Goal: Check status: Check status

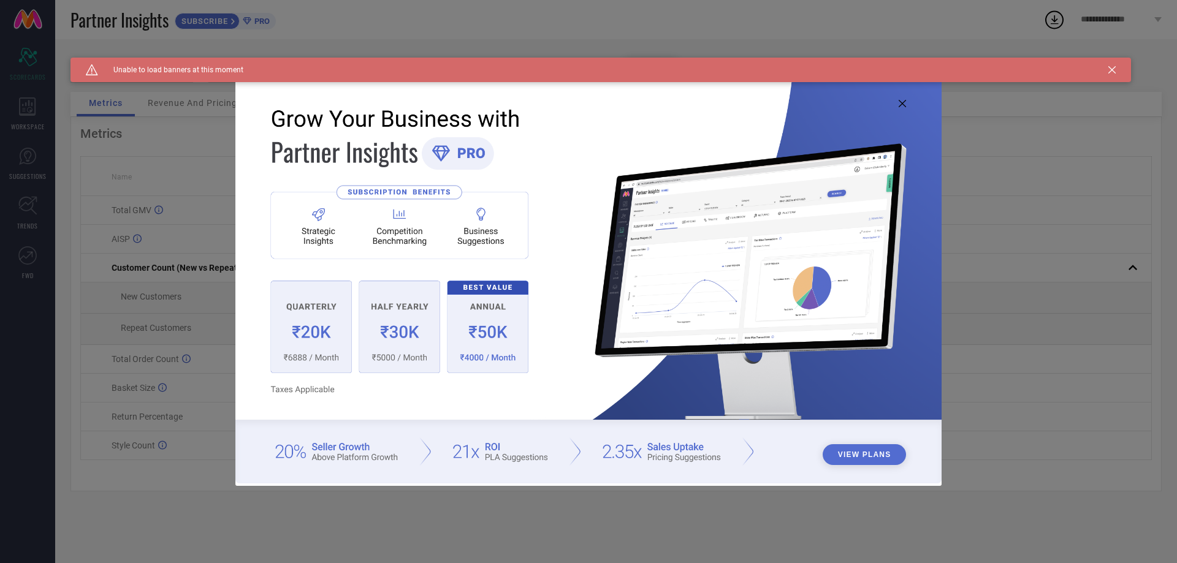
click at [1114, 68] on icon at bounding box center [1111, 69] width 7 height 7
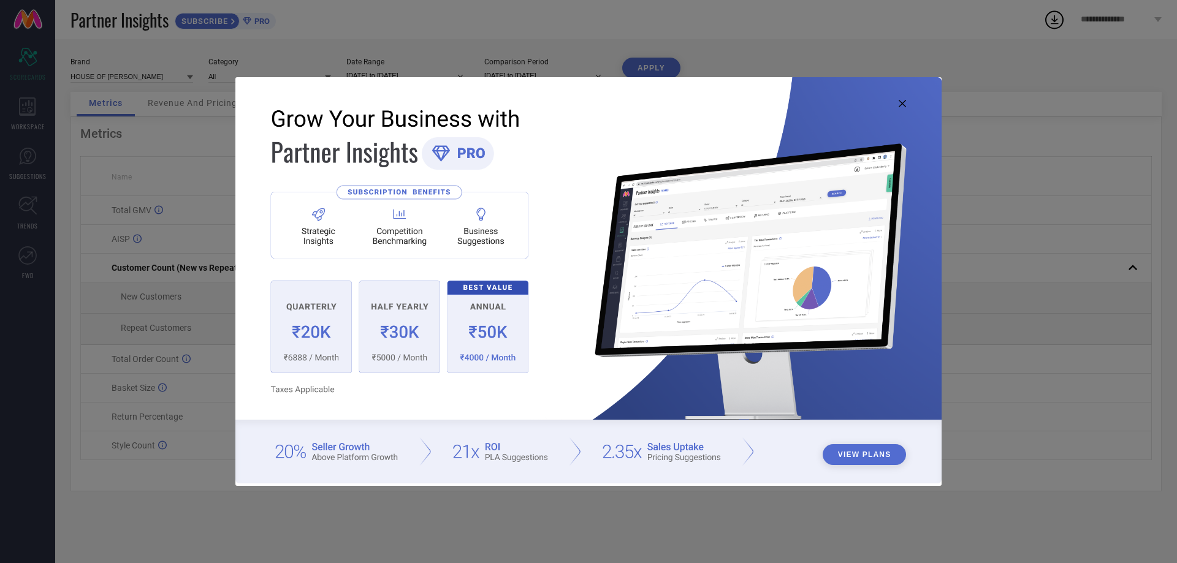
click at [904, 104] on icon at bounding box center [902, 103] width 7 height 7
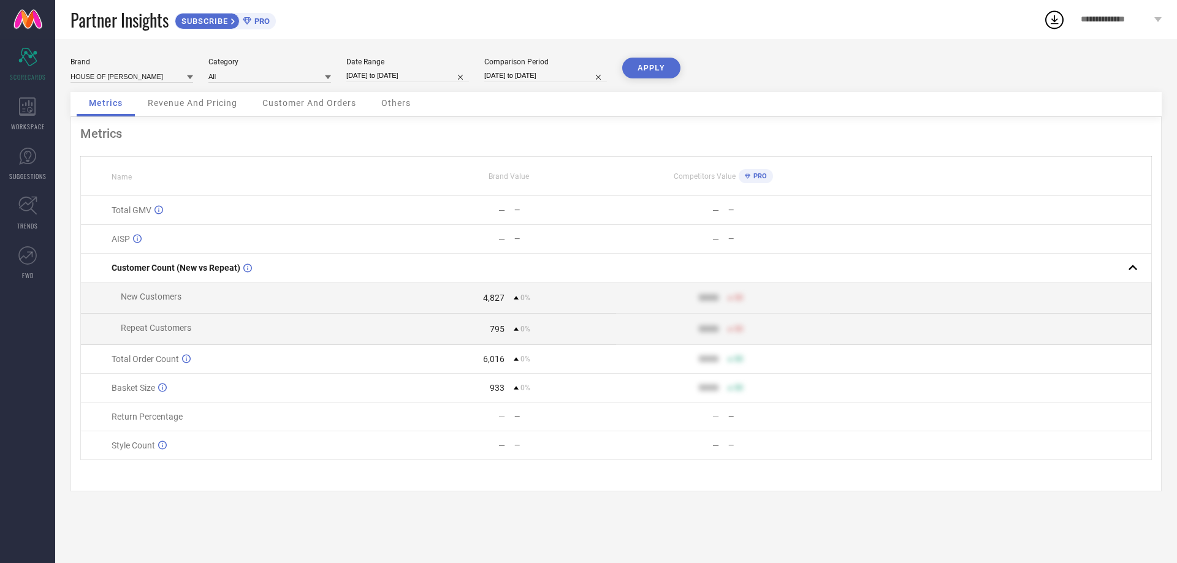
click at [415, 74] on input "[DATE] to [DATE]" at bounding box center [407, 75] width 123 height 13
select select "8"
select select "2025"
select select "9"
select select "2025"
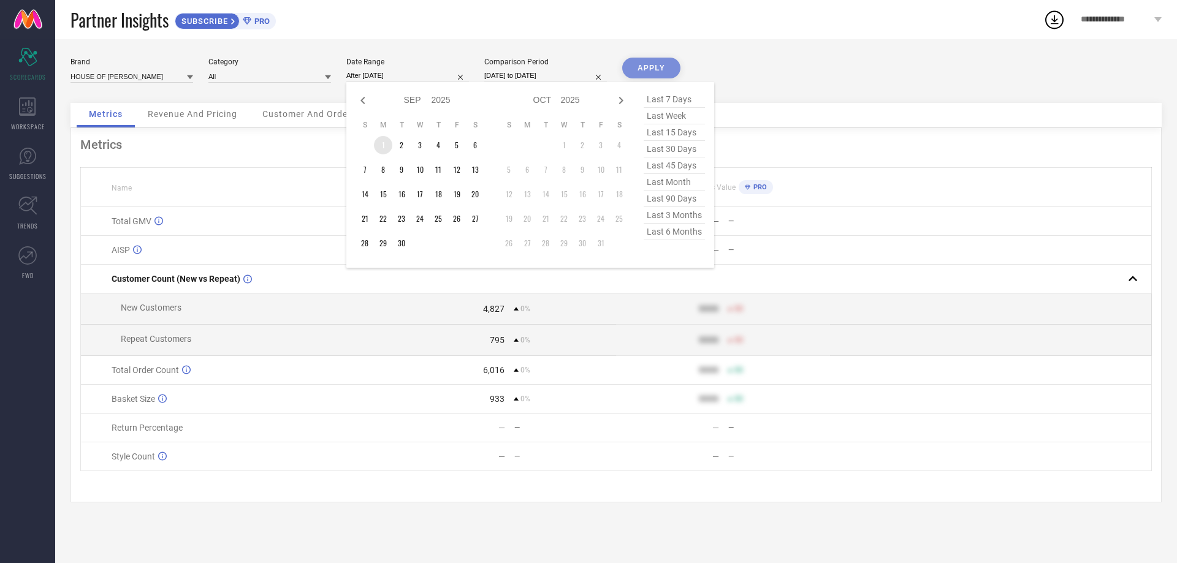
click at [384, 139] on td "1" at bounding box center [383, 145] width 18 height 18
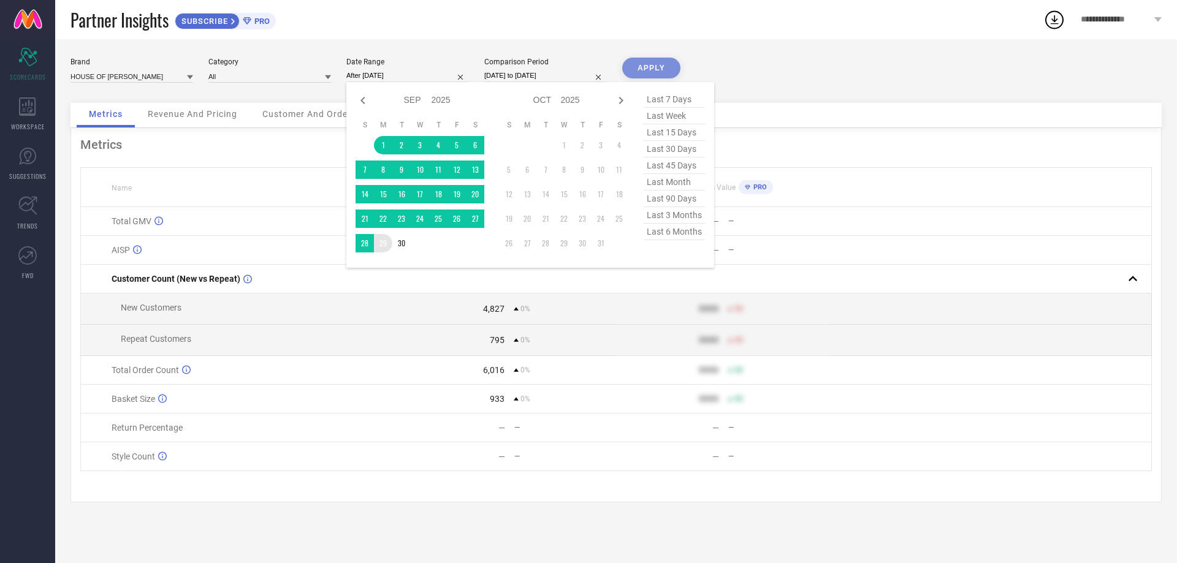
type input "[DATE] to [DATE]"
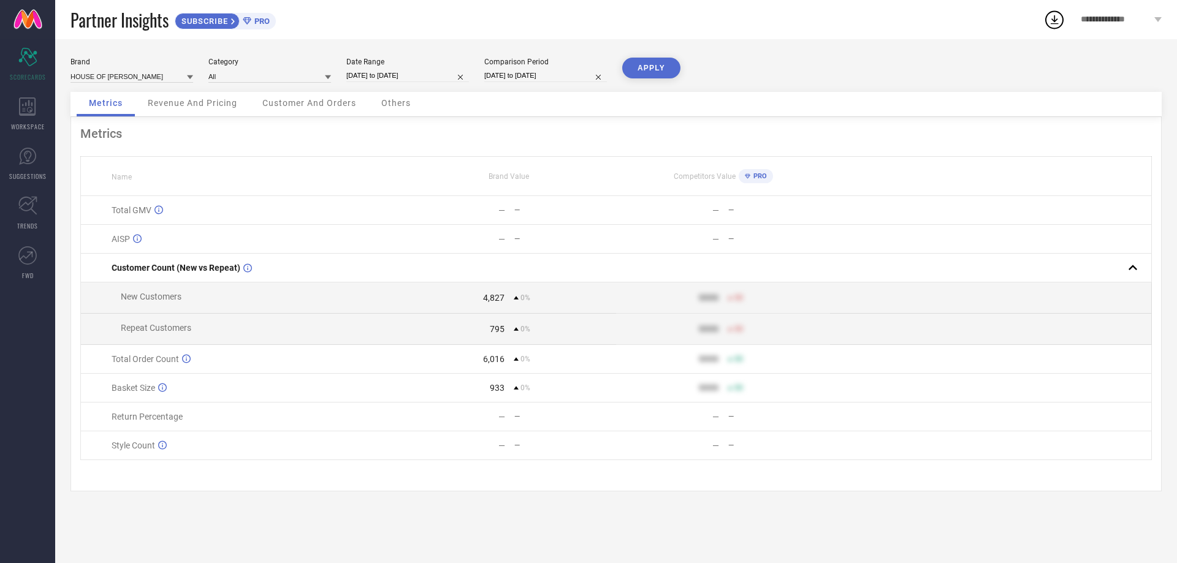
select select "8"
select select "2025"
select select "9"
select select "2025"
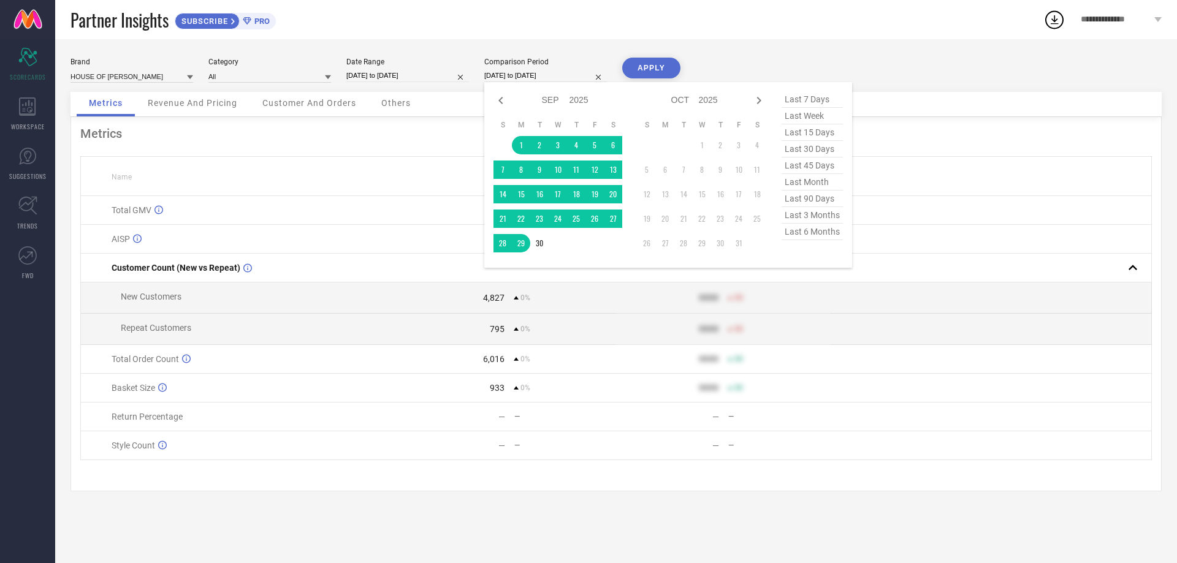
click at [517, 76] on input "[DATE] to [DATE]" at bounding box center [545, 75] width 123 height 13
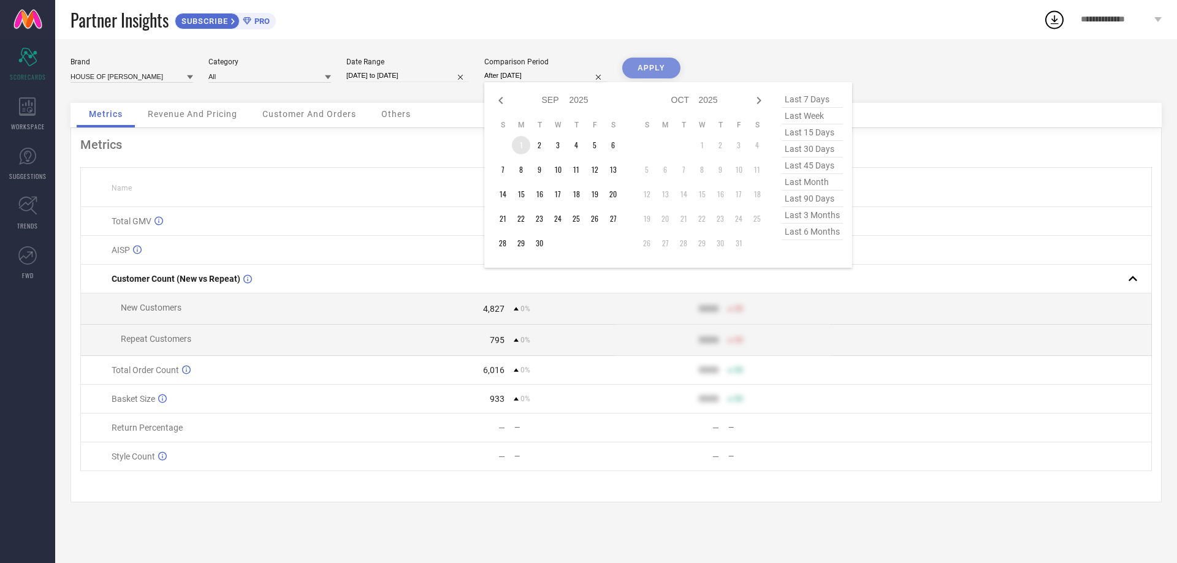
click at [520, 143] on td "1" at bounding box center [521, 145] width 18 height 18
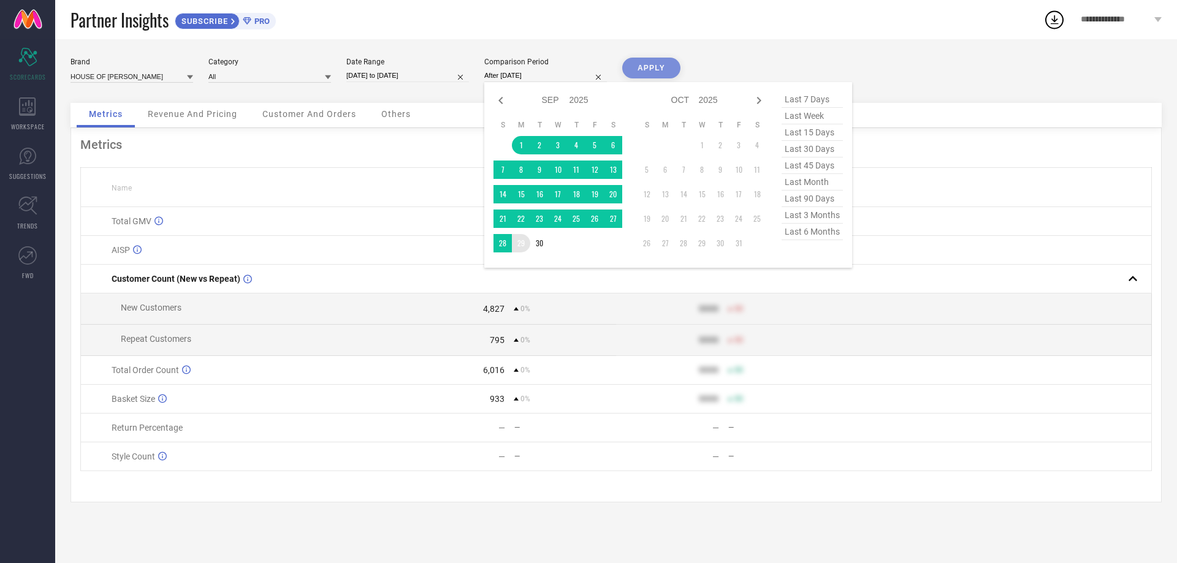
type input "[DATE] to [DATE]"
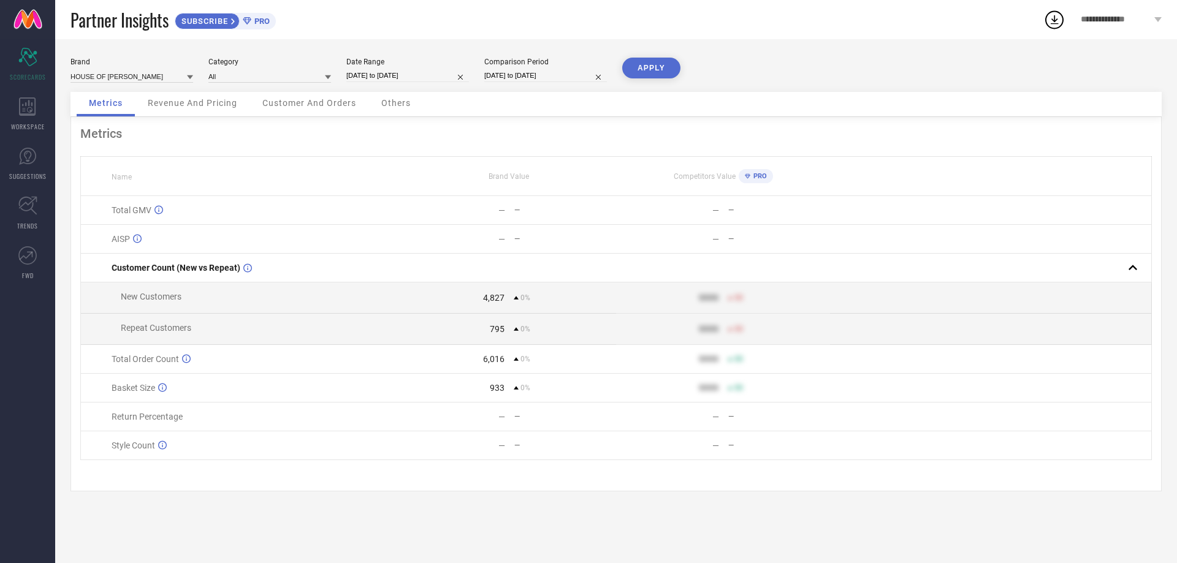
click at [656, 68] on button "APPLY" at bounding box center [651, 68] width 58 height 21
select select "8"
select select "2025"
select select "9"
select select "2025"
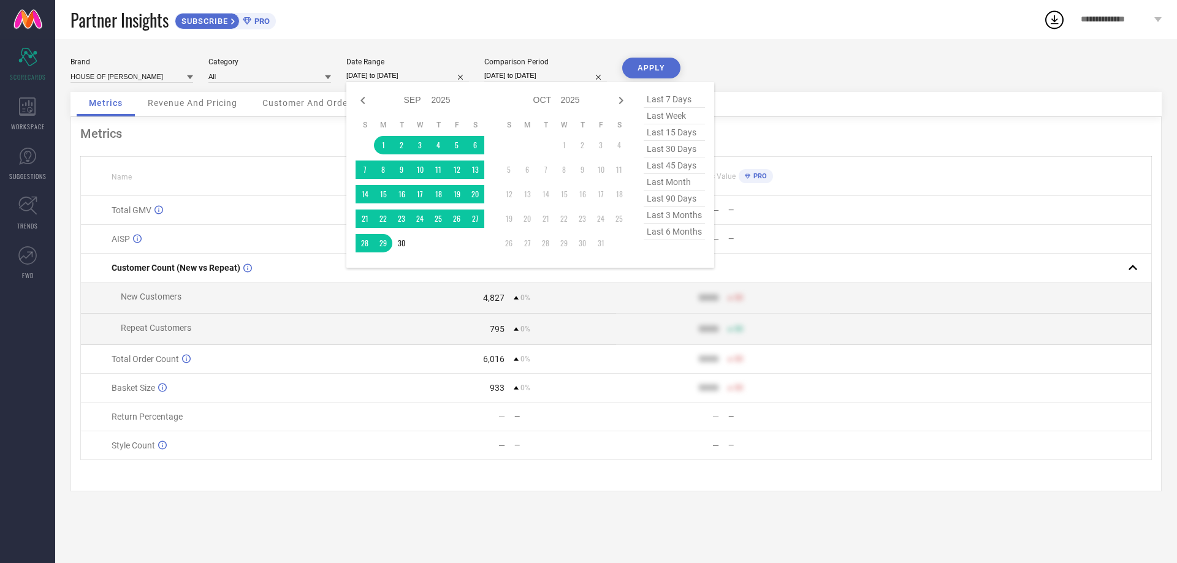
click at [373, 78] on input "[DATE] to [DATE]" at bounding box center [407, 75] width 123 height 13
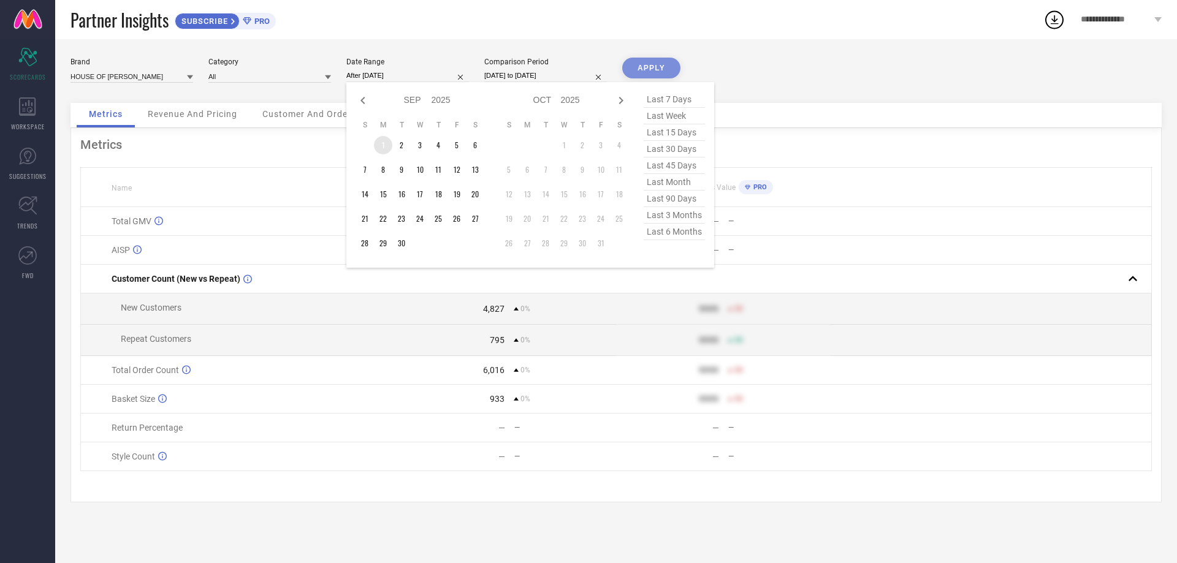
click at [381, 142] on td "1" at bounding box center [383, 145] width 18 height 18
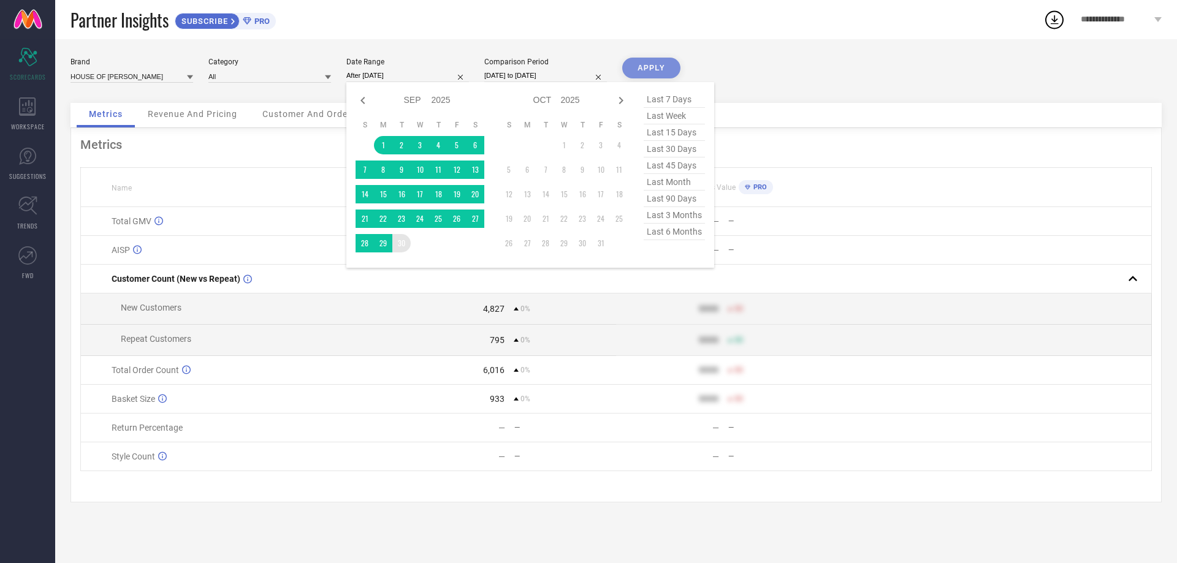
type input "[DATE] to [DATE]"
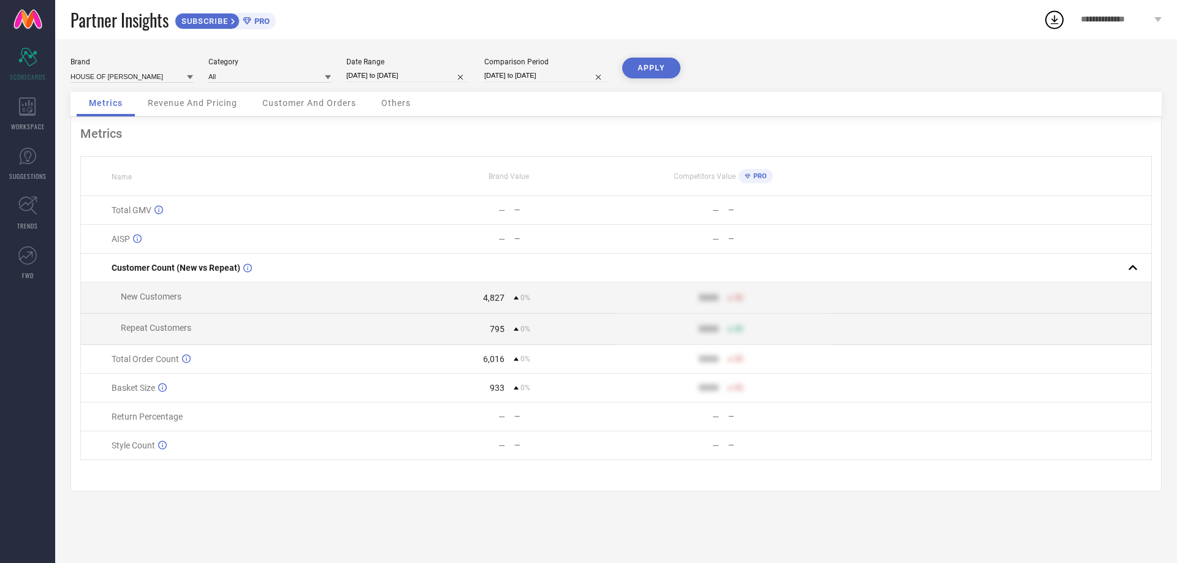
click at [515, 75] on input "[DATE] to [DATE]" at bounding box center [545, 75] width 123 height 13
select select "8"
select select "2025"
select select "9"
select select "2025"
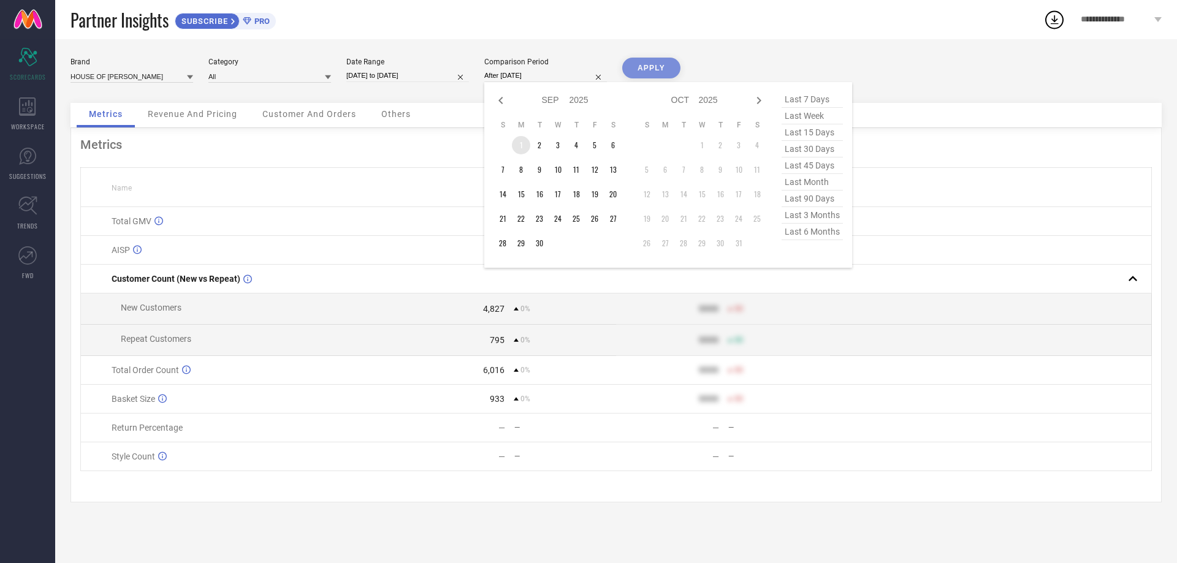
click at [522, 144] on td "1" at bounding box center [521, 145] width 18 height 18
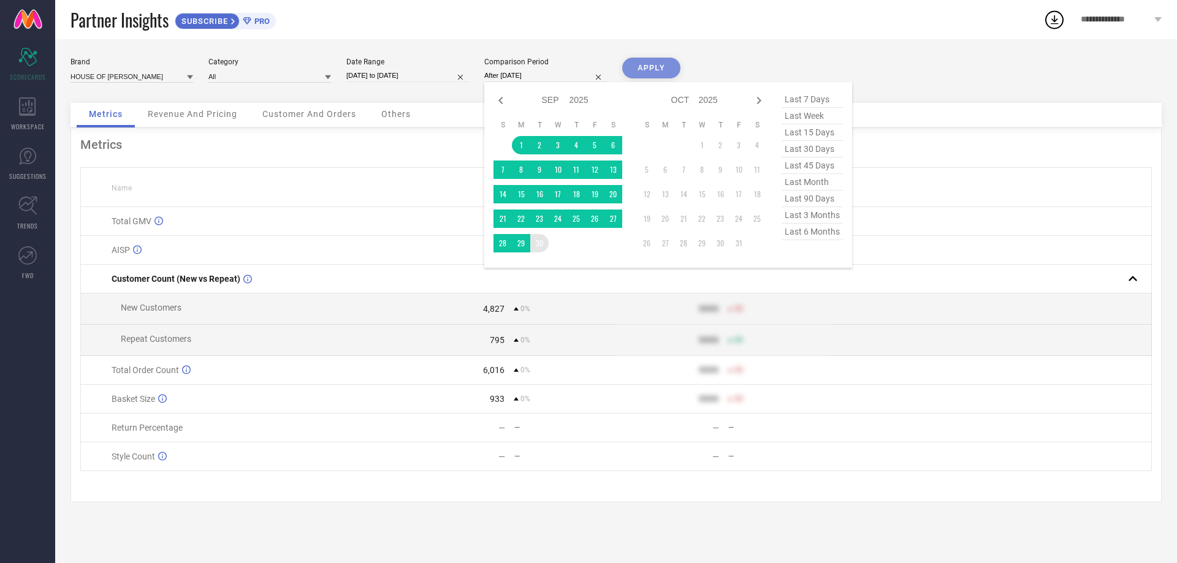
type input "[DATE] to [DATE]"
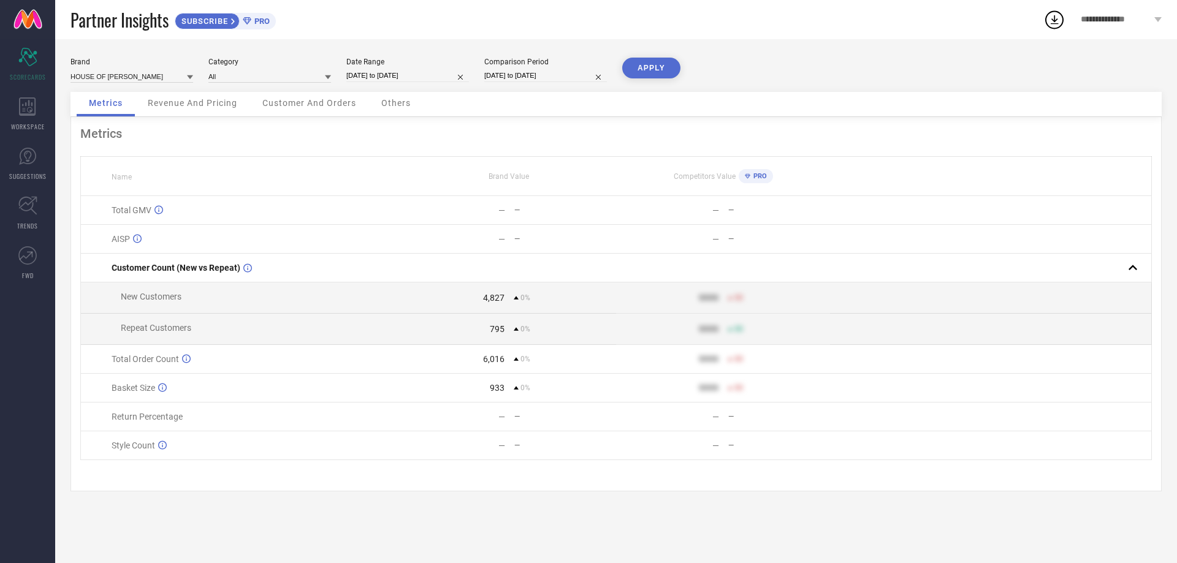
click at [635, 66] on button "APPLY" at bounding box center [651, 68] width 58 height 21
